Goal: Navigation & Orientation: Understand site structure

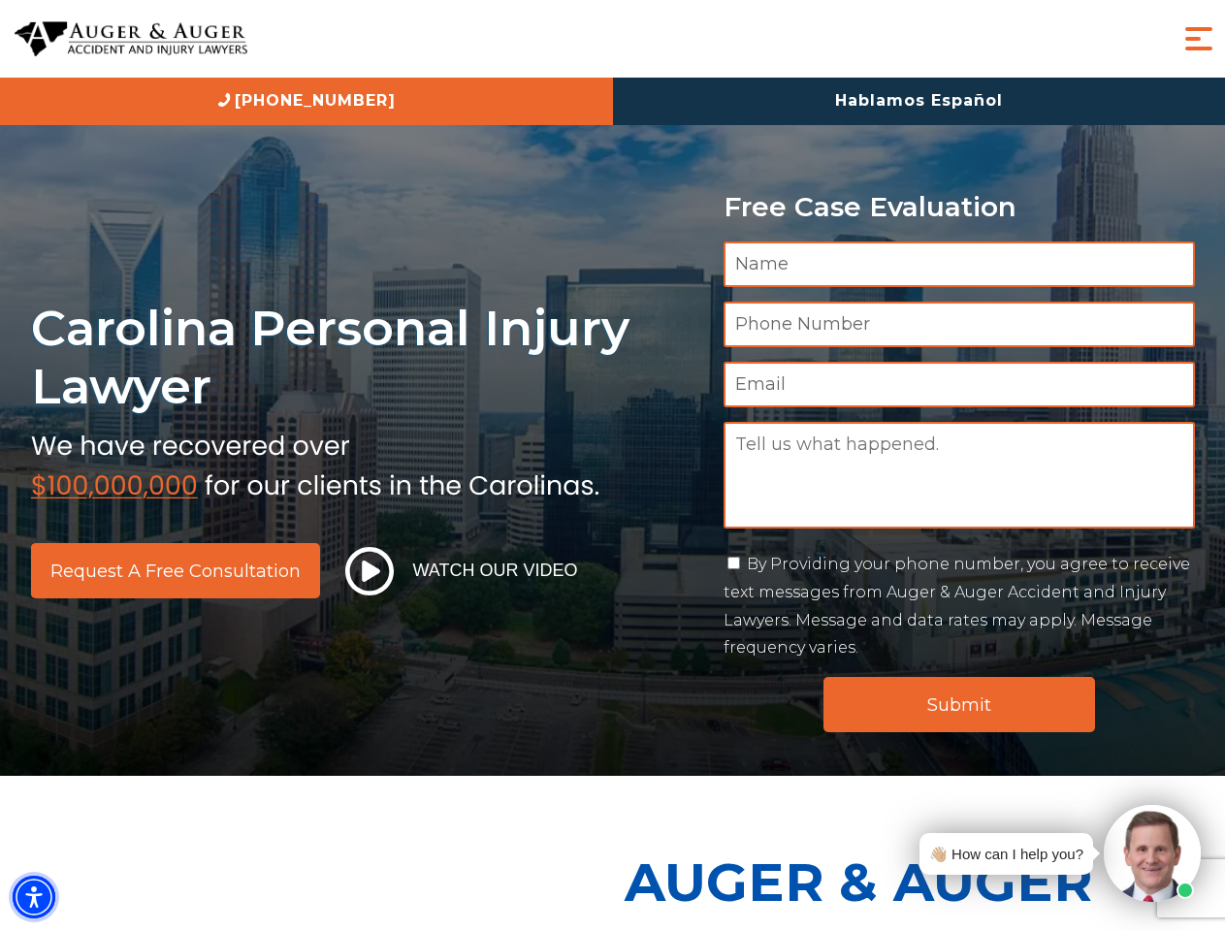
click at [34, 897] on img "Accessibility Menu" at bounding box center [34, 897] width 43 height 43
